Goal: Task Accomplishment & Management: Manage account settings

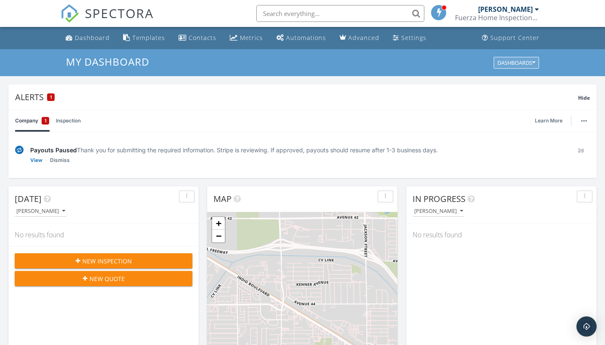
click at [535, 63] on icon "button" at bounding box center [533, 63] width 3 height 6
click at [535, 61] on icon "button" at bounding box center [533, 63] width 3 height 6
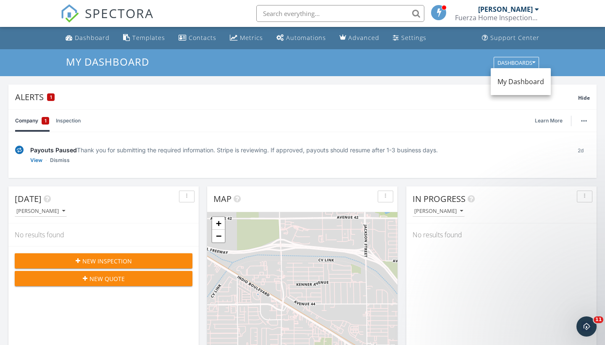
click at [560, 53] on div "My Dashboard Dashboards" at bounding box center [302, 62] width 605 height 27
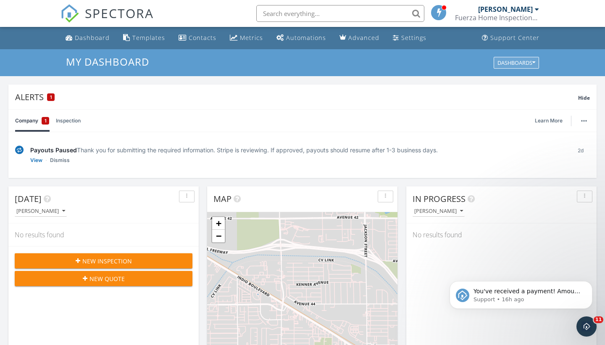
click at [533, 59] on button "Dashboards" at bounding box center [516, 63] width 45 height 12
click at [555, 56] on div "My Dashboard Dashboards" at bounding box center [302, 62] width 605 height 27
click at [537, 9] on div at bounding box center [537, 9] width 4 height 7
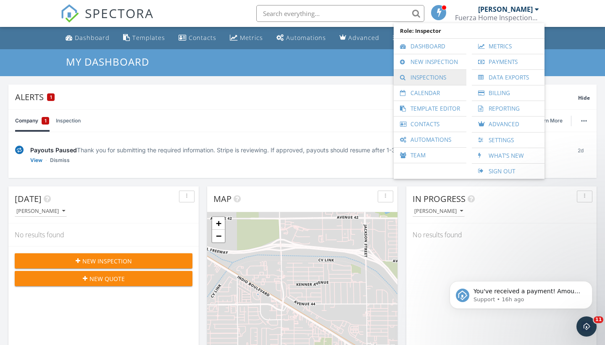
click at [429, 79] on link "Inspections" at bounding box center [430, 77] width 64 height 15
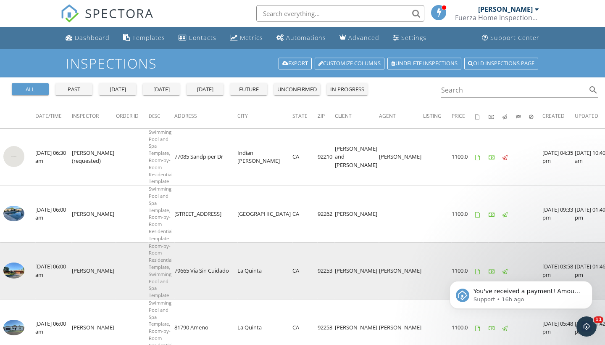
click at [85, 266] on td "[PERSON_NAME]" at bounding box center [94, 270] width 44 height 57
click at [13, 268] on img at bounding box center [13, 270] width 21 height 16
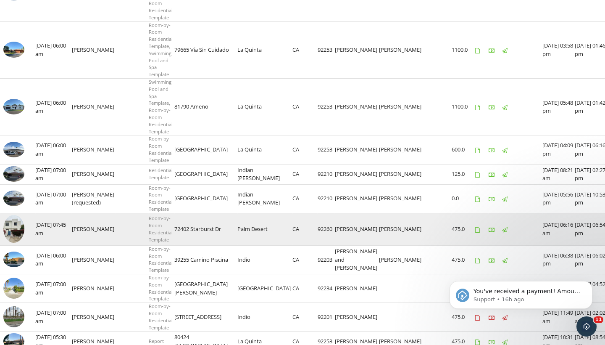
scroll to position [240, 0]
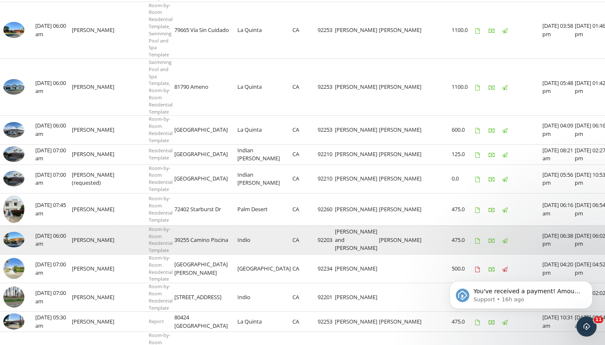
click at [15, 231] on img at bounding box center [13, 239] width 21 height 16
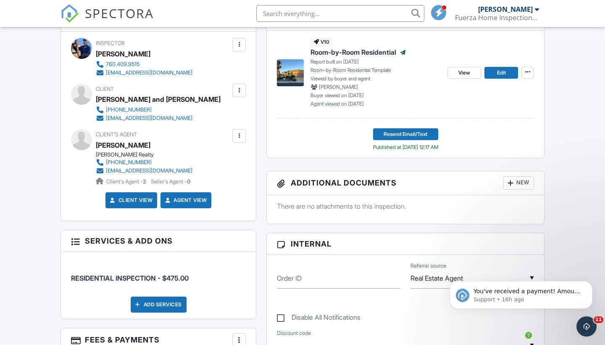
scroll to position [235, 0]
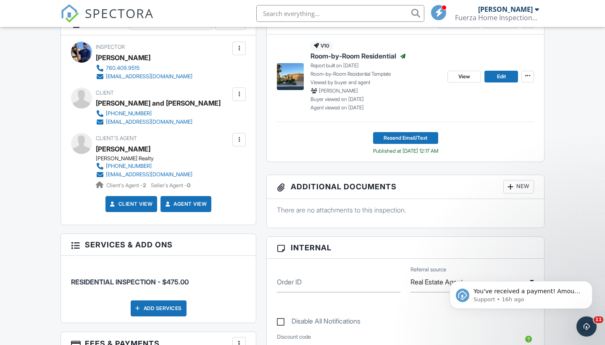
click at [287, 82] on img at bounding box center [290, 76] width 27 height 27
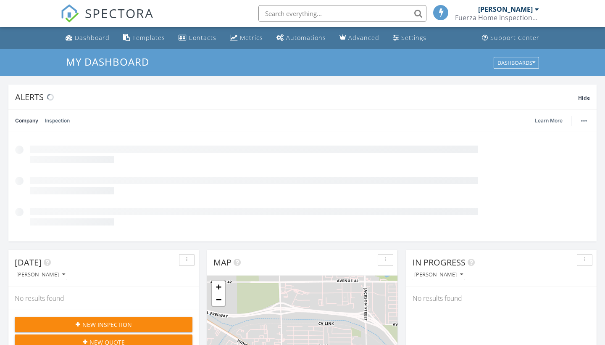
click at [538, 10] on div at bounding box center [537, 9] width 4 height 7
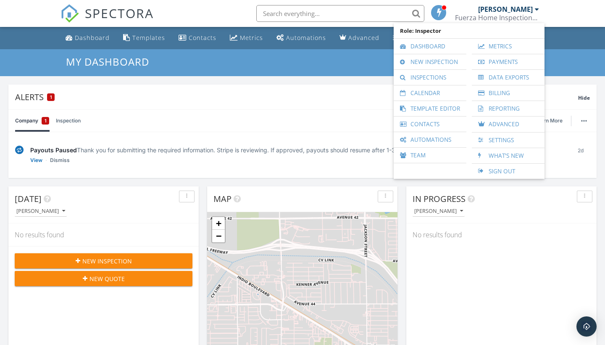
click at [538, 10] on div at bounding box center [537, 9] width 4 height 7
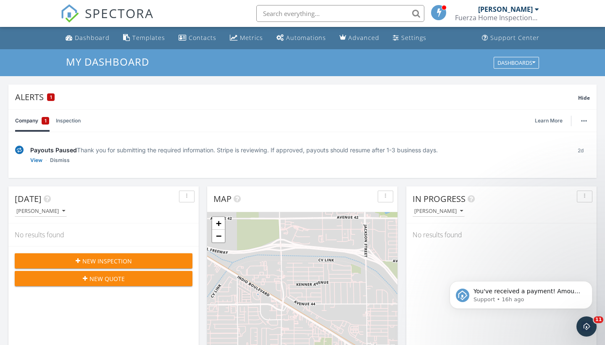
click at [521, 8] on div "[PERSON_NAME]" at bounding box center [505, 9] width 55 height 8
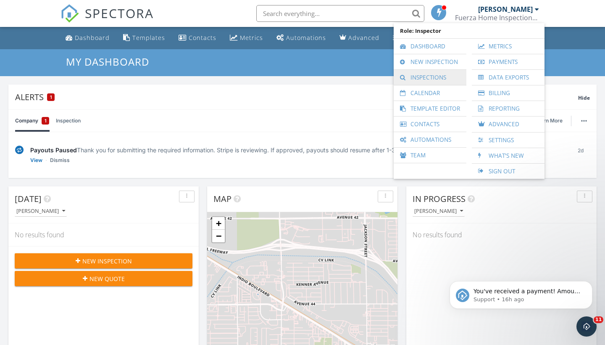
click at [425, 76] on link "Inspections" at bounding box center [430, 77] width 64 height 15
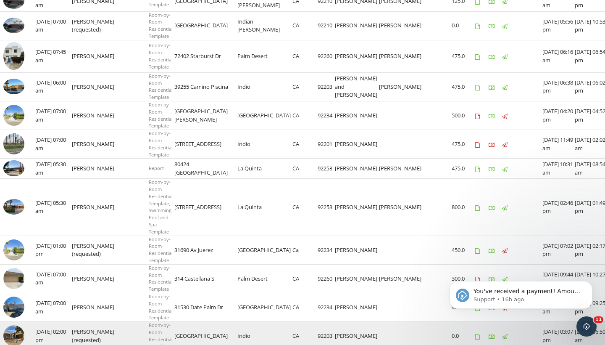
scroll to position [392, 0]
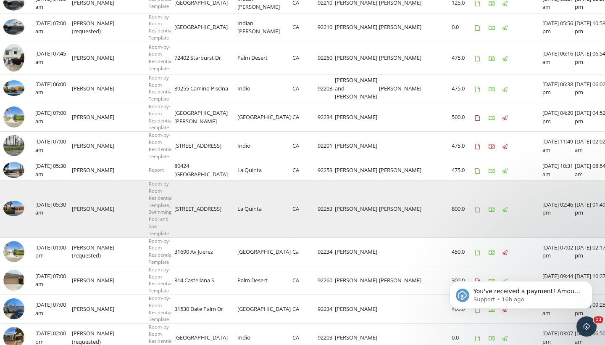
click at [13, 200] on img at bounding box center [13, 208] width 21 height 16
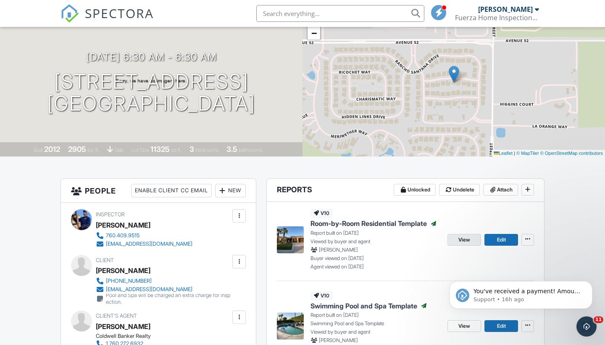
click at [460, 239] on span "View" at bounding box center [464, 239] width 12 height 8
